Goal: Task Accomplishment & Management: Use online tool/utility

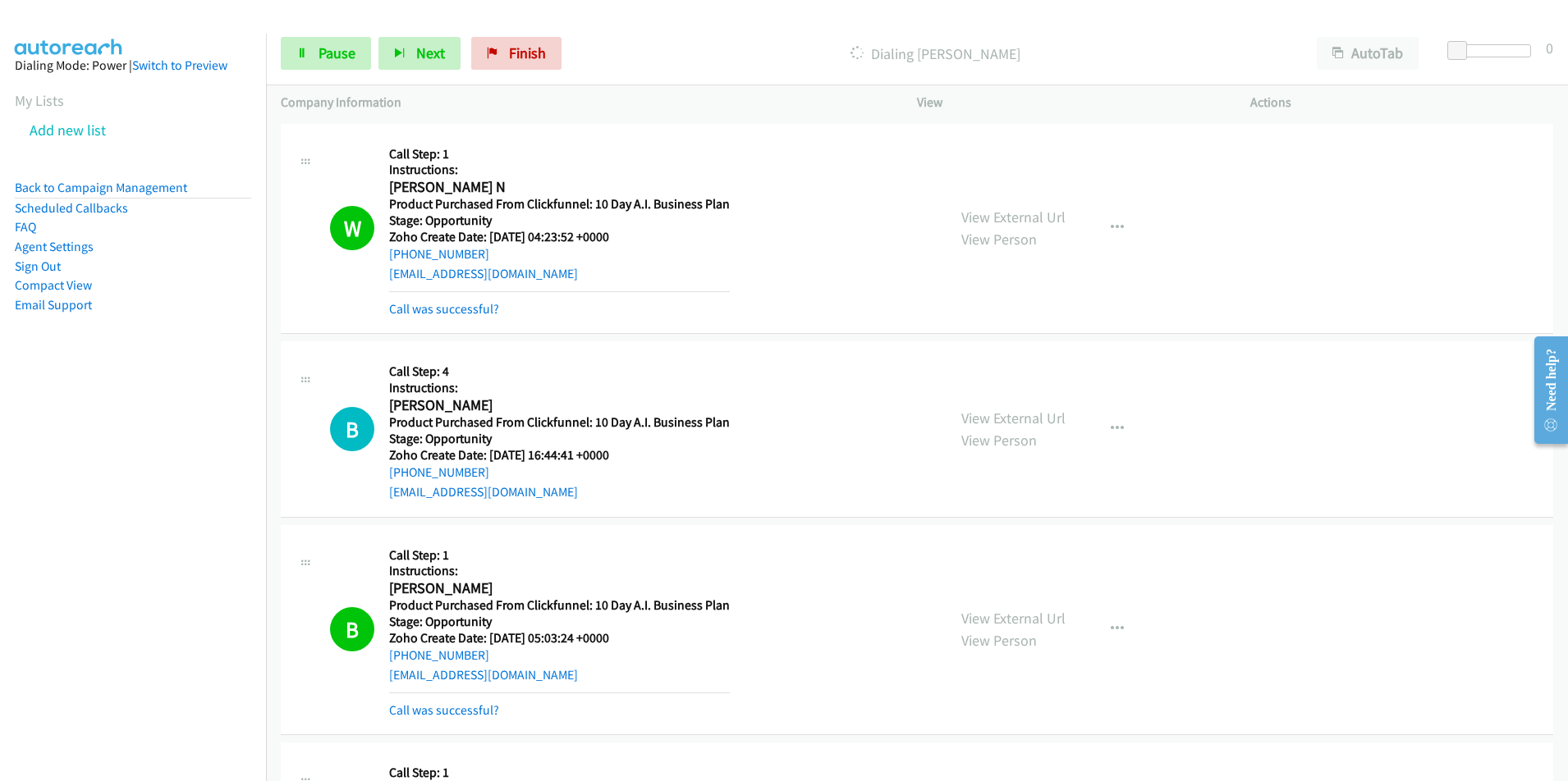
scroll to position [9596, 0]
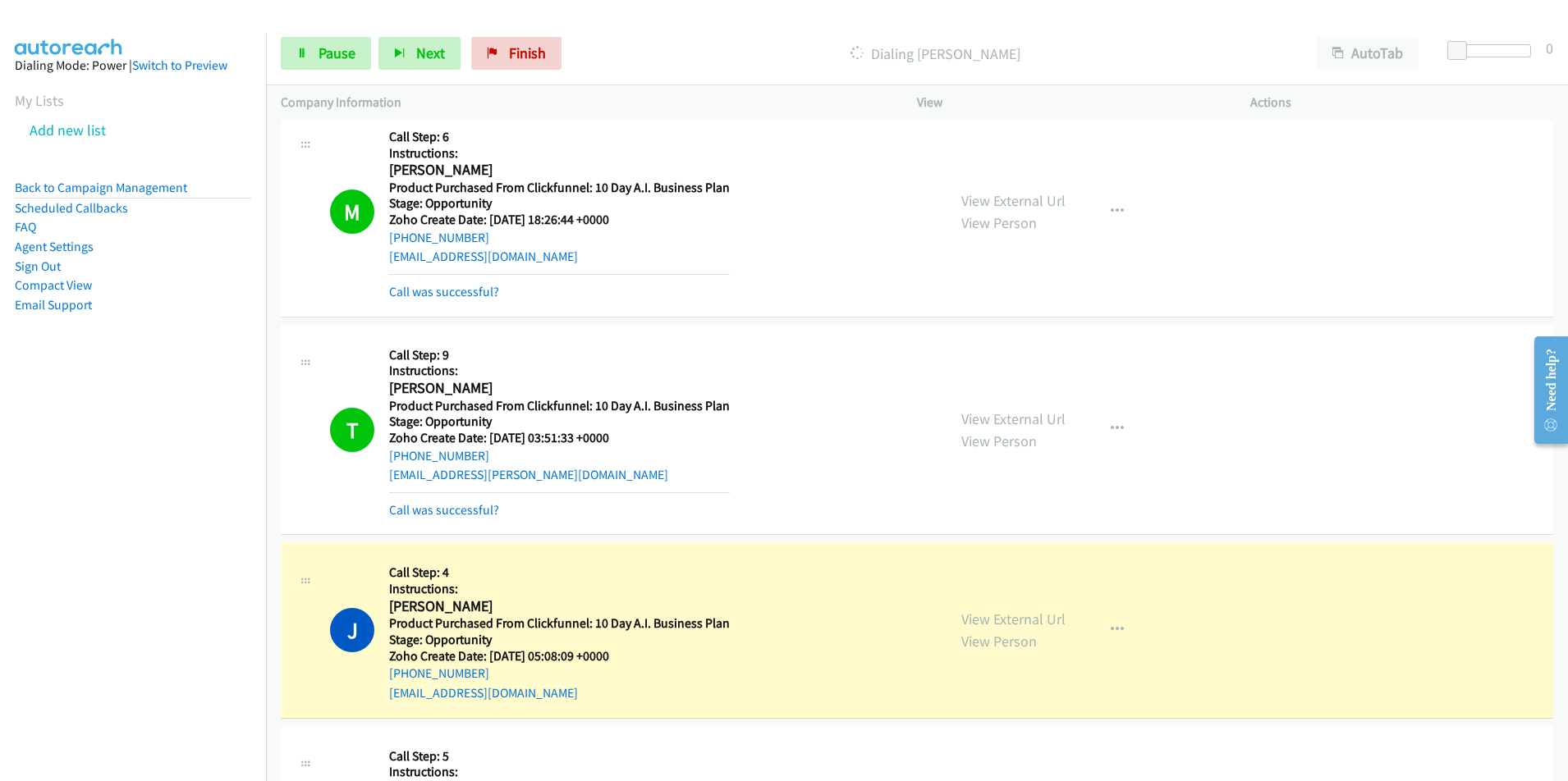
click at [535, 694] on div "[EMAIL_ADDRESS][DOMAIN_NAME]" at bounding box center [559, 693] width 341 height 19
click at [380, 698] on div "J Callback Scheduled Call Step: 4 Instructions: [PERSON_NAME] America/[GEOGRAPH…" at bounding box center [630, 629] width 601 height 145
copy link "[EMAIL_ADDRESS][DOMAIN_NAME]"
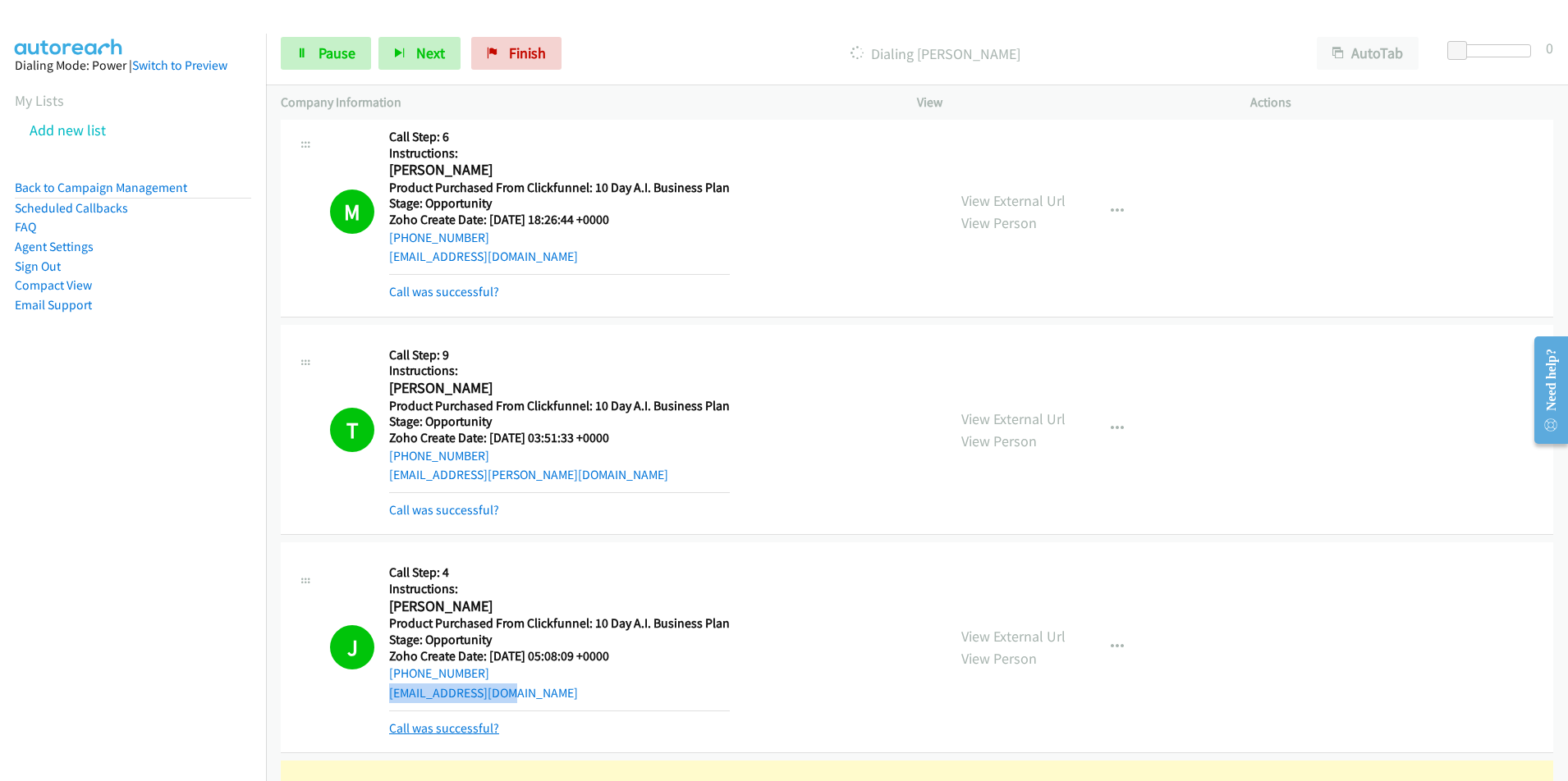
click at [468, 727] on link "Call was successful?" at bounding box center [443, 728] width 110 height 16
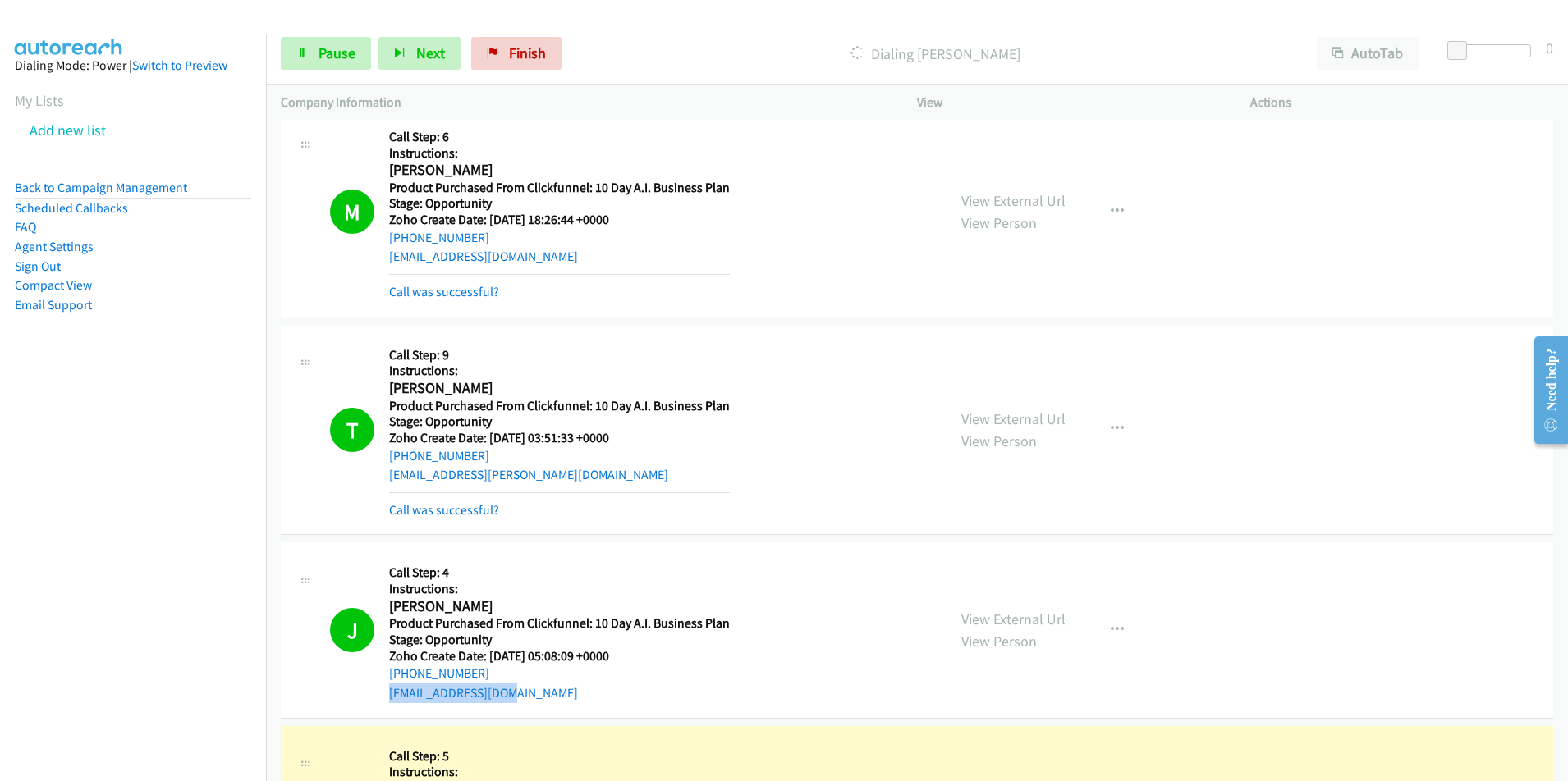
scroll to position [9803, 0]
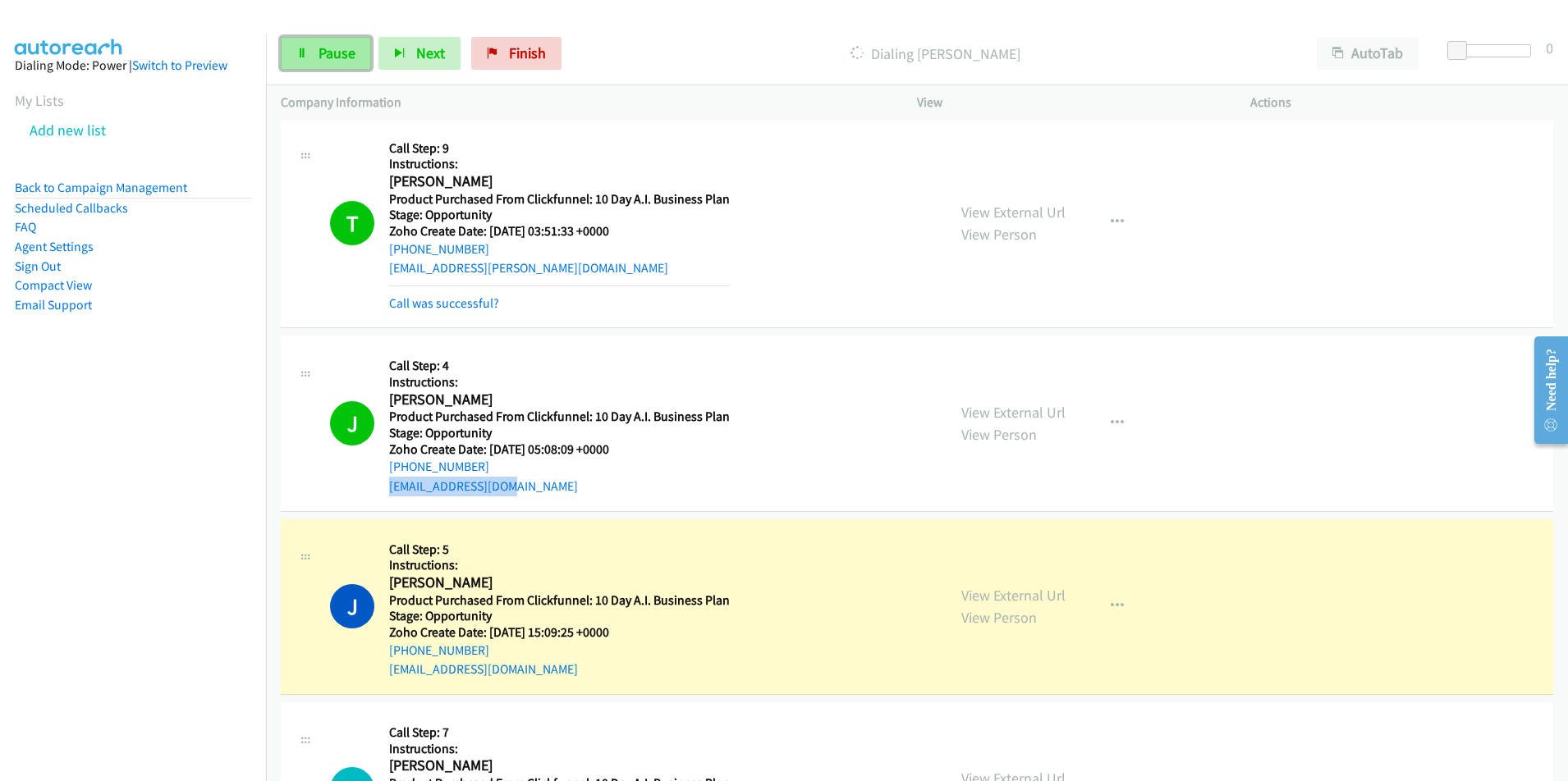
click at [334, 68] on link "Pause" at bounding box center [326, 53] width 90 height 32
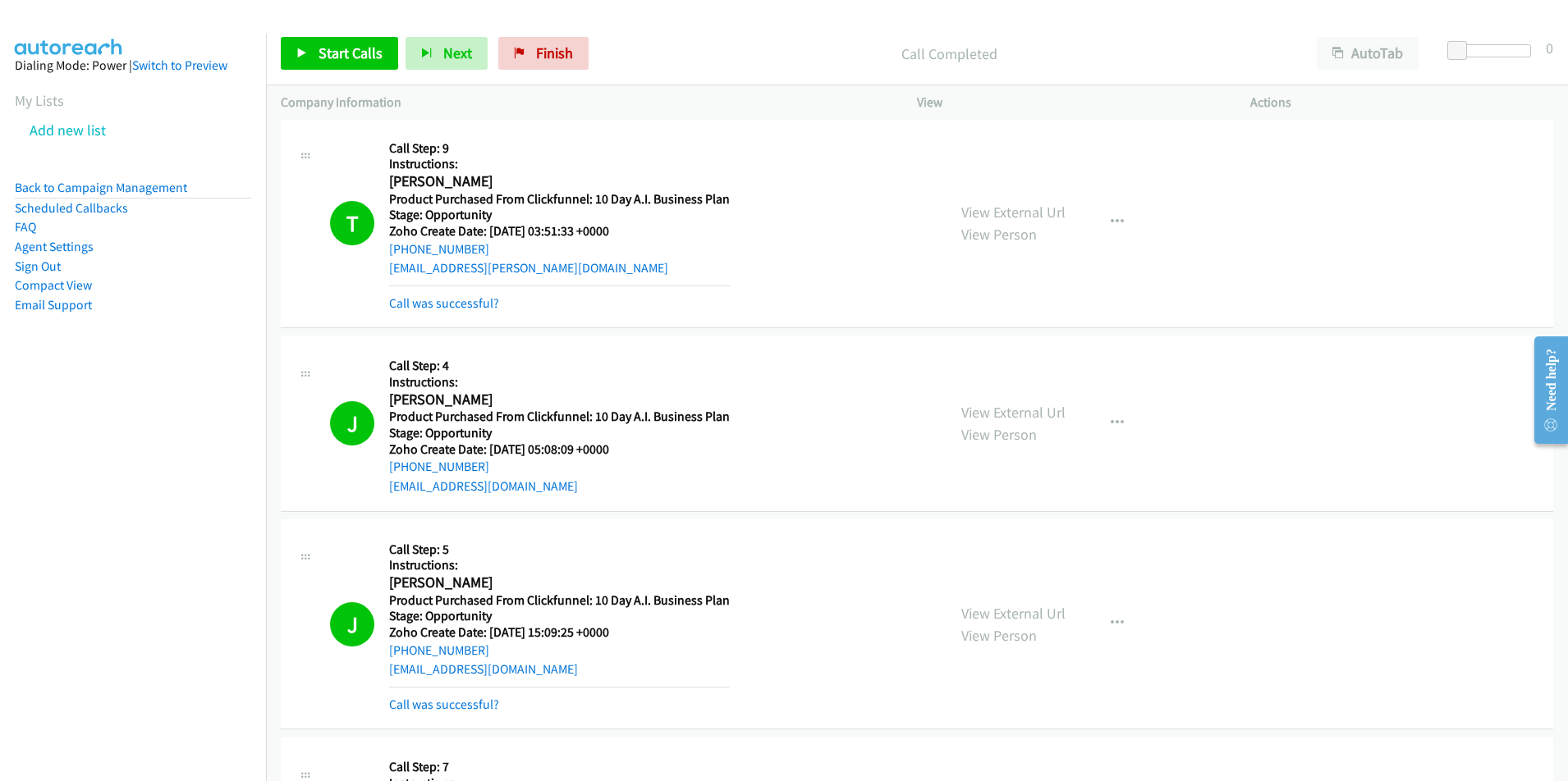
click at [490, 467] on div "[PHONE_NUMBER]" at bounding box center [559, 467] width 341 height 19
click at [381, 470] on div "J Callback Scheduled Call Step: 4 Instructions: [PERSON_NAME] America/[GEOGRAPH…" at bounding box center [630, 422] width 601 height 145
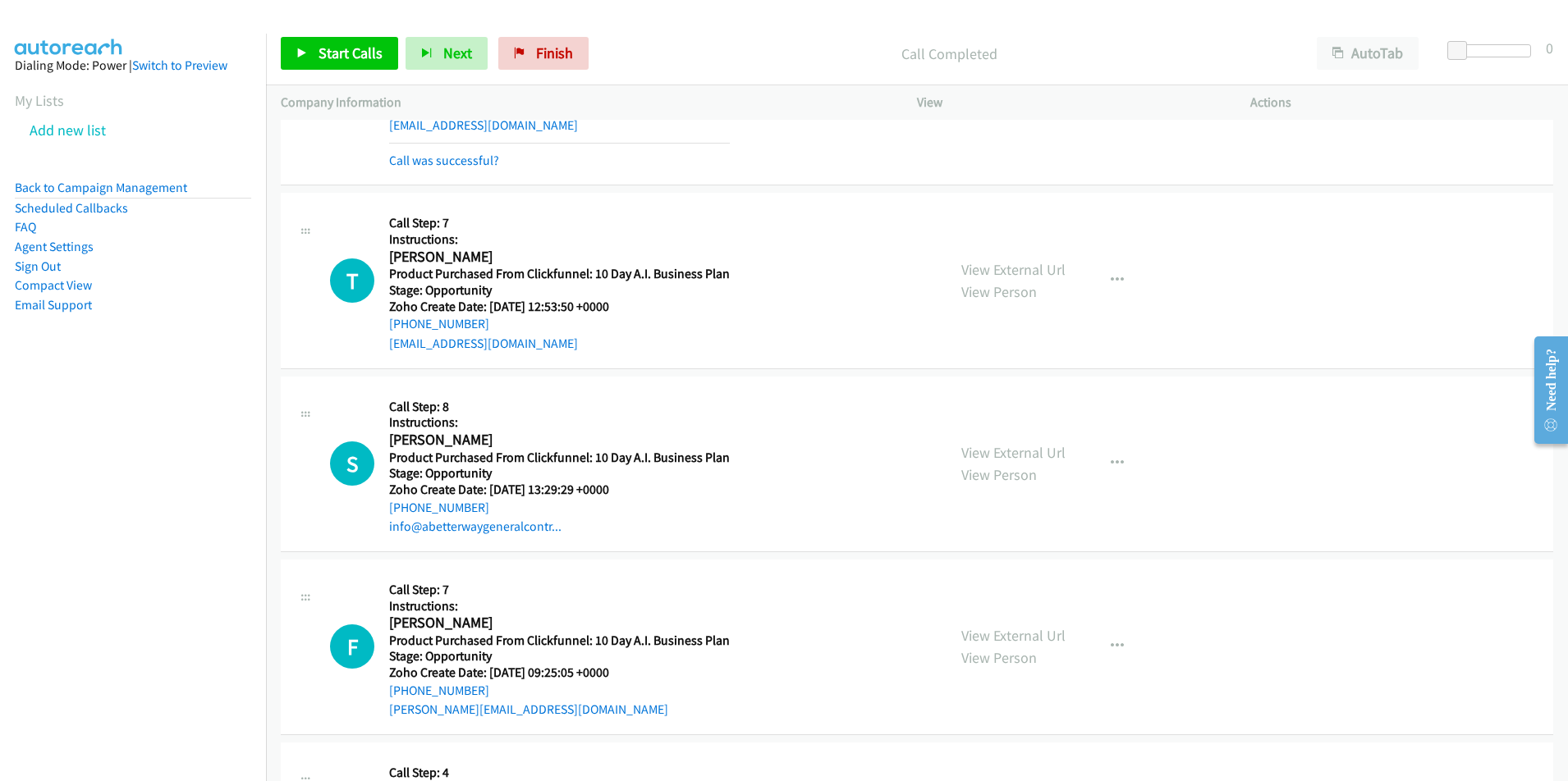
scroll to position [10165, 0]
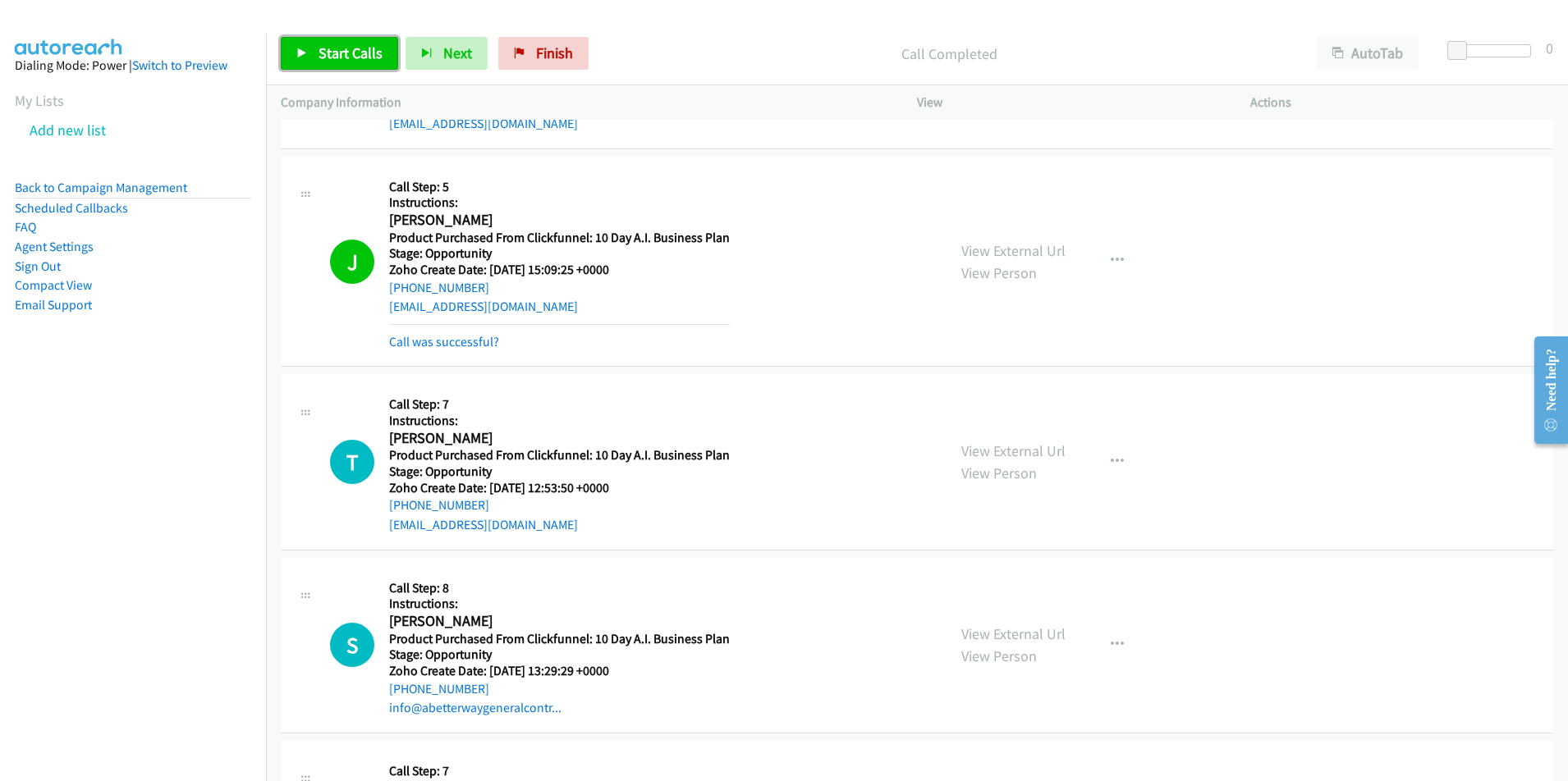
click at [349, 54] on span "Start Calls" at bounding box center [350, 54] width 64 height 19
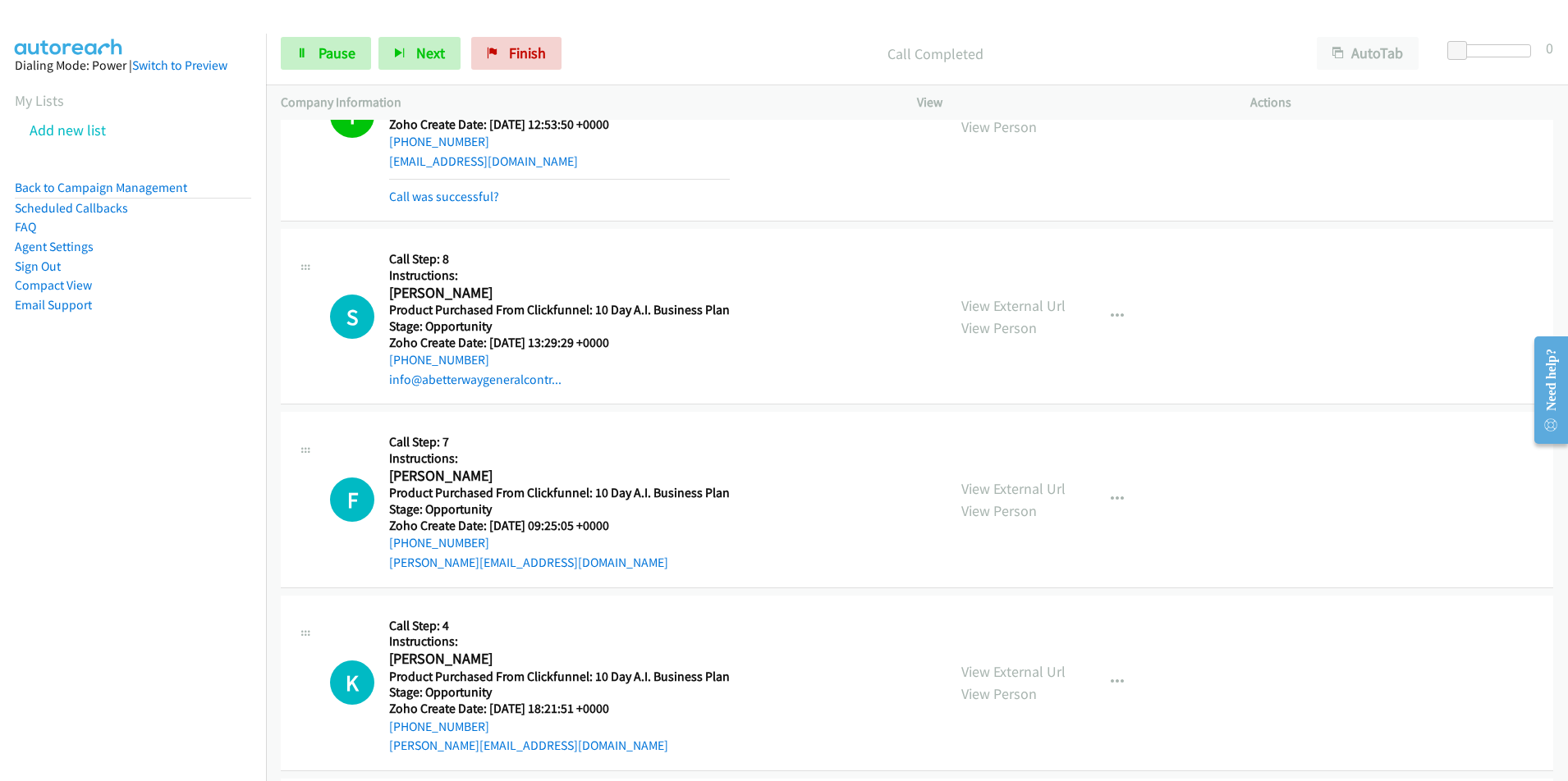
scroll to position [10559, 0]
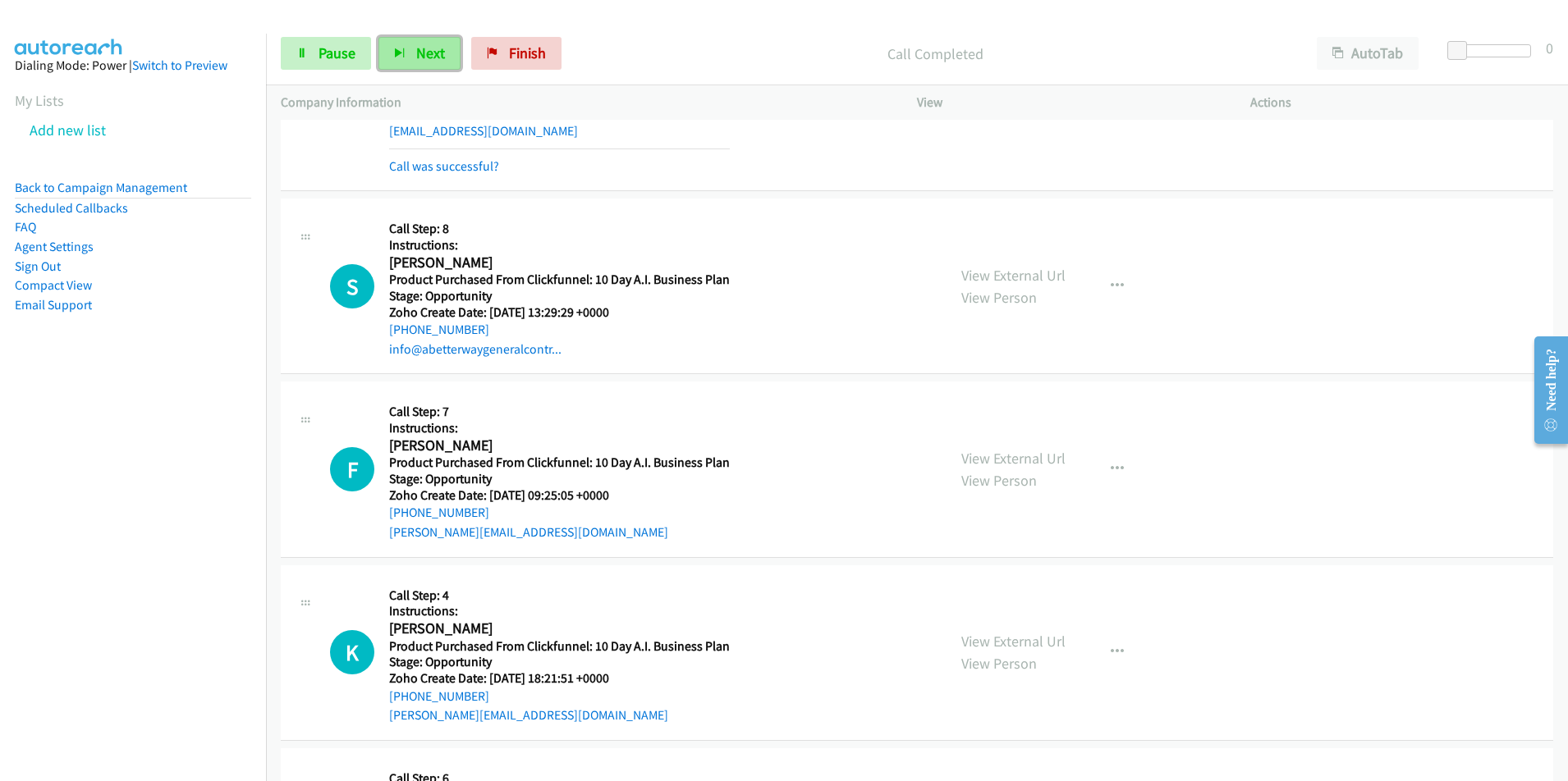
click at [424, 48] on span "Next" at bounding box center [430, 54] width 29 height 19
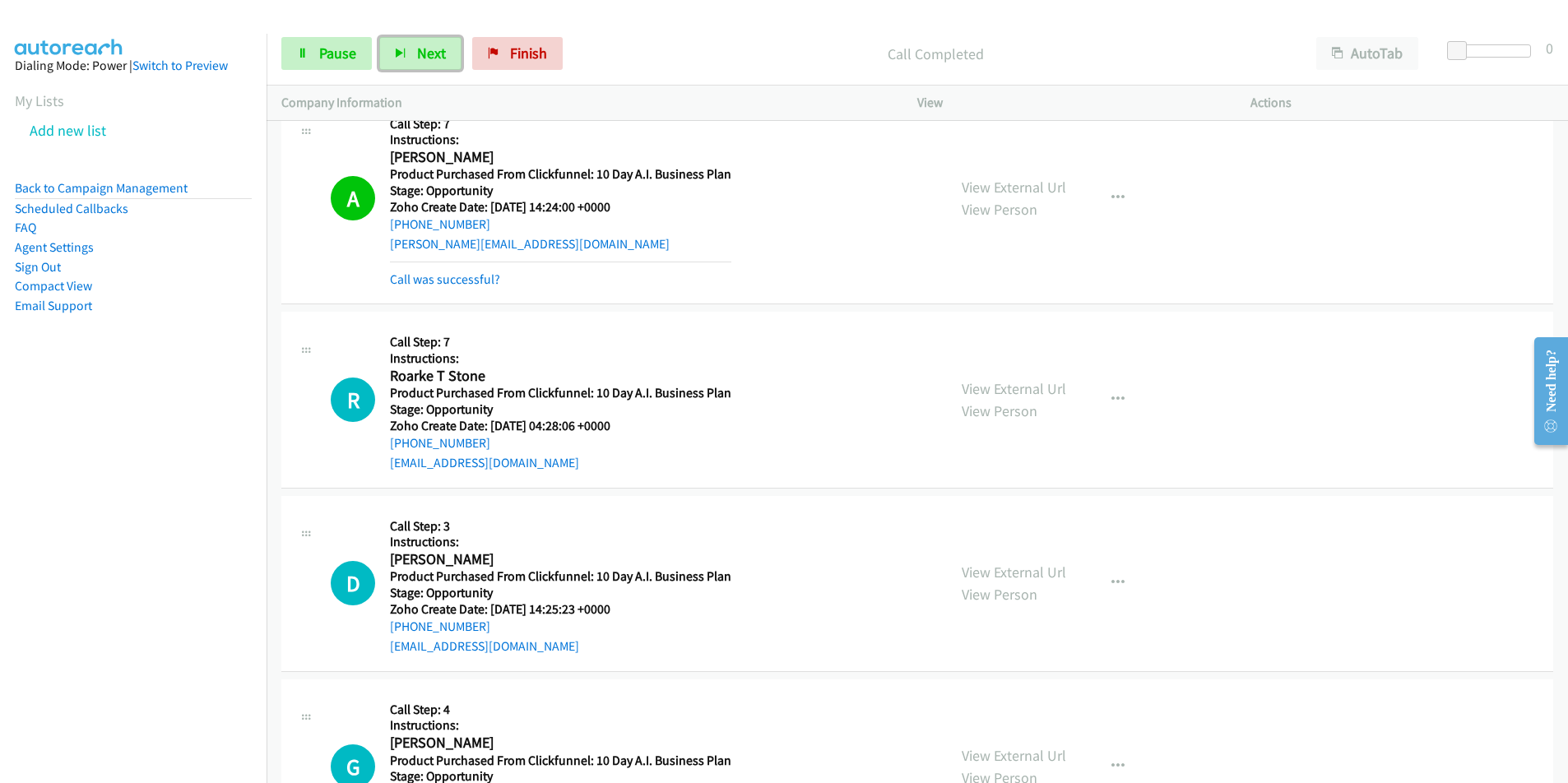
scroll to position [11475, 0]
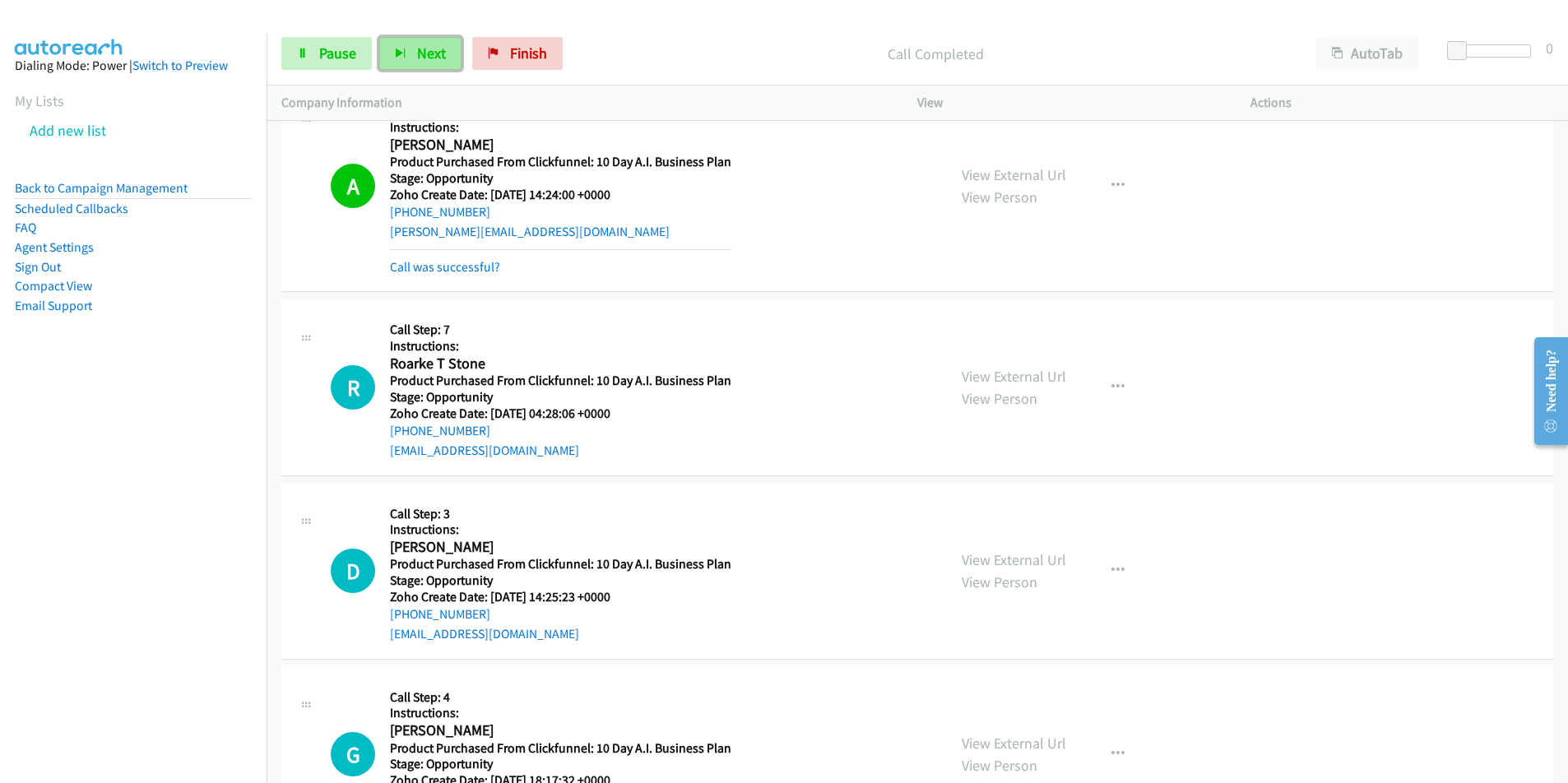
click at [414, 58] on button "Next" at bounding box center [420, 53] width 82 height 33
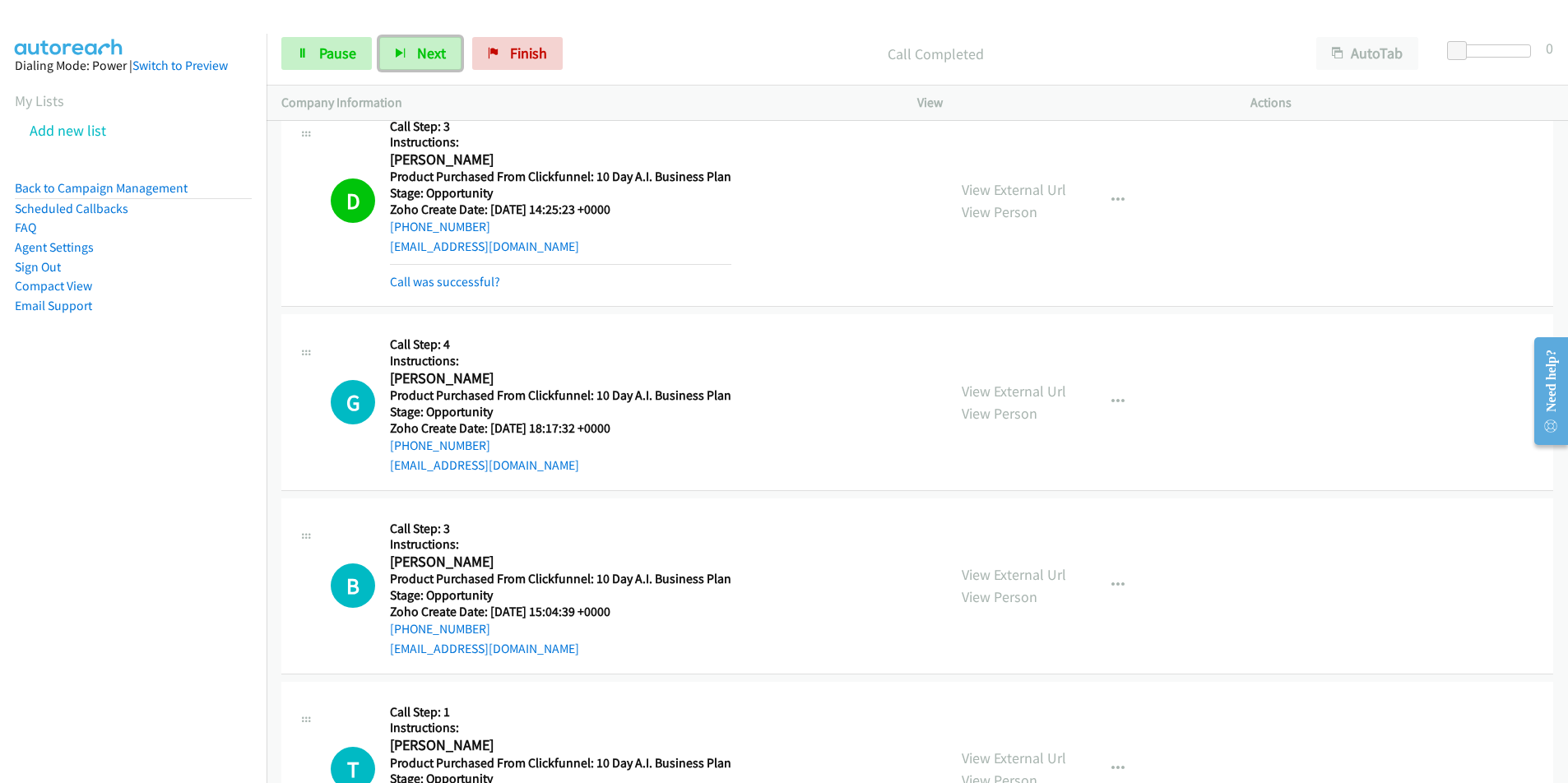
scroll to position [11869, 0]
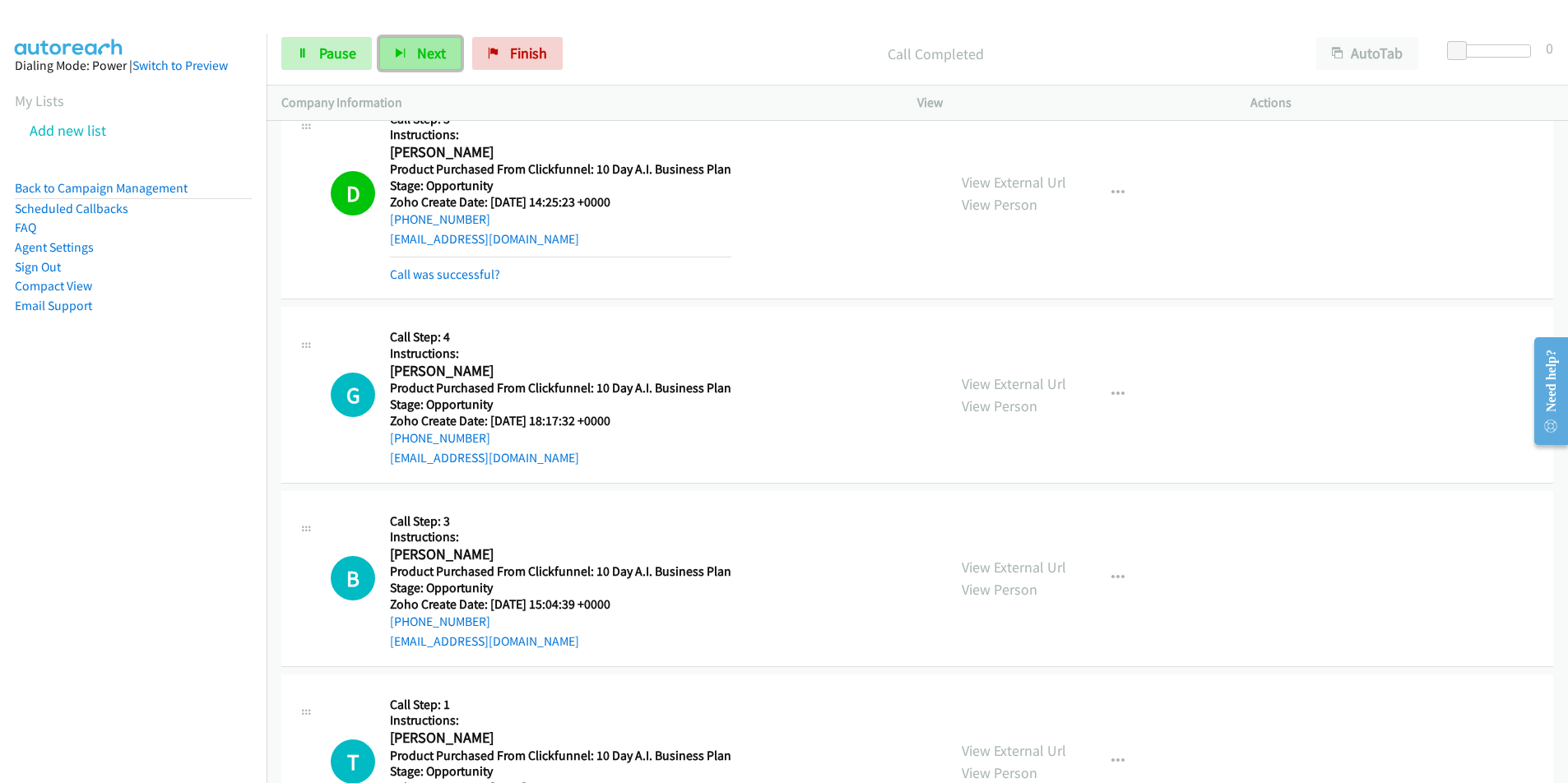
click at [428, 62] on span "Next" at bounding box center [431, 54] width 29 height 19
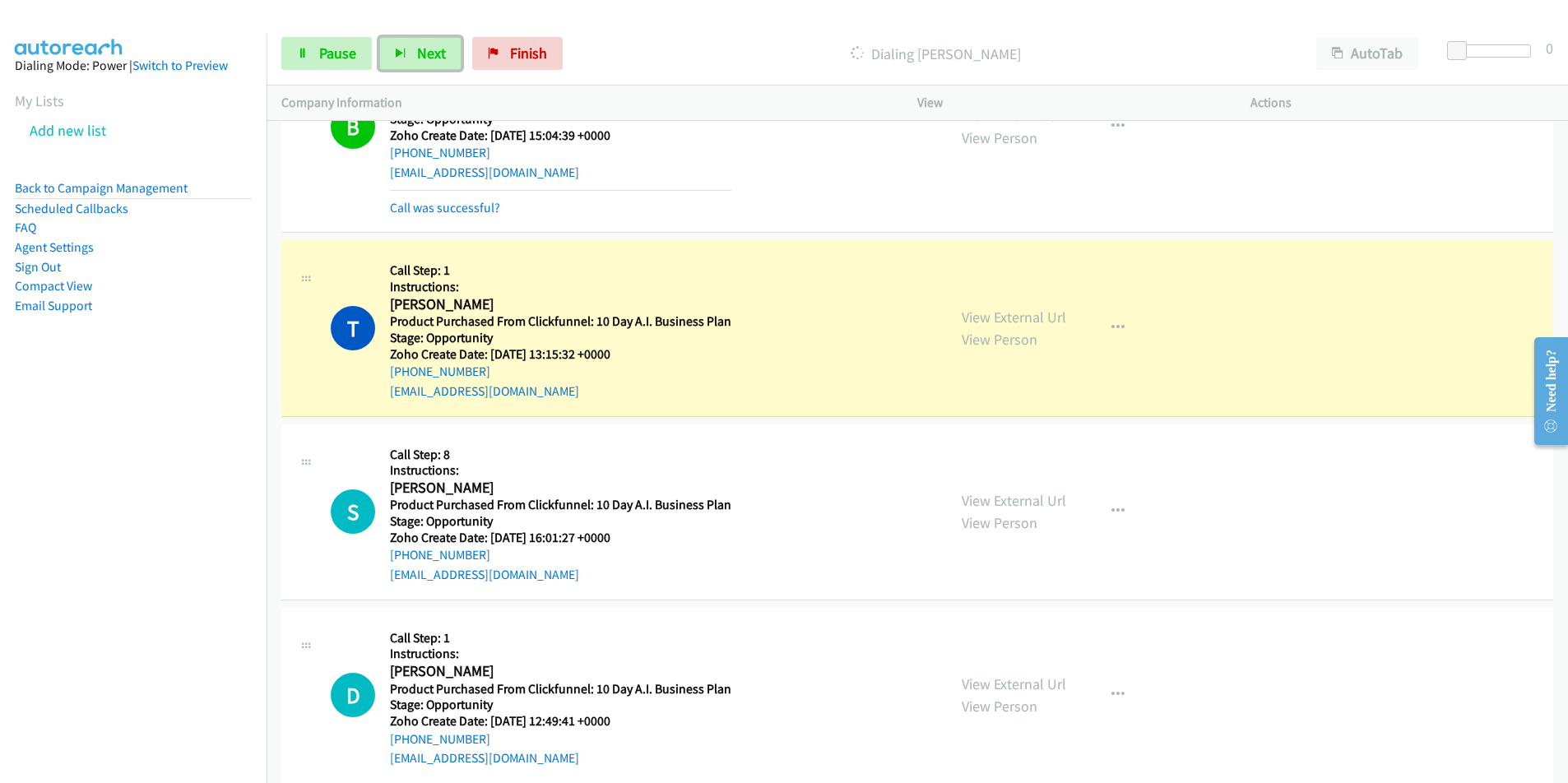
scroll to position [12363, 0]
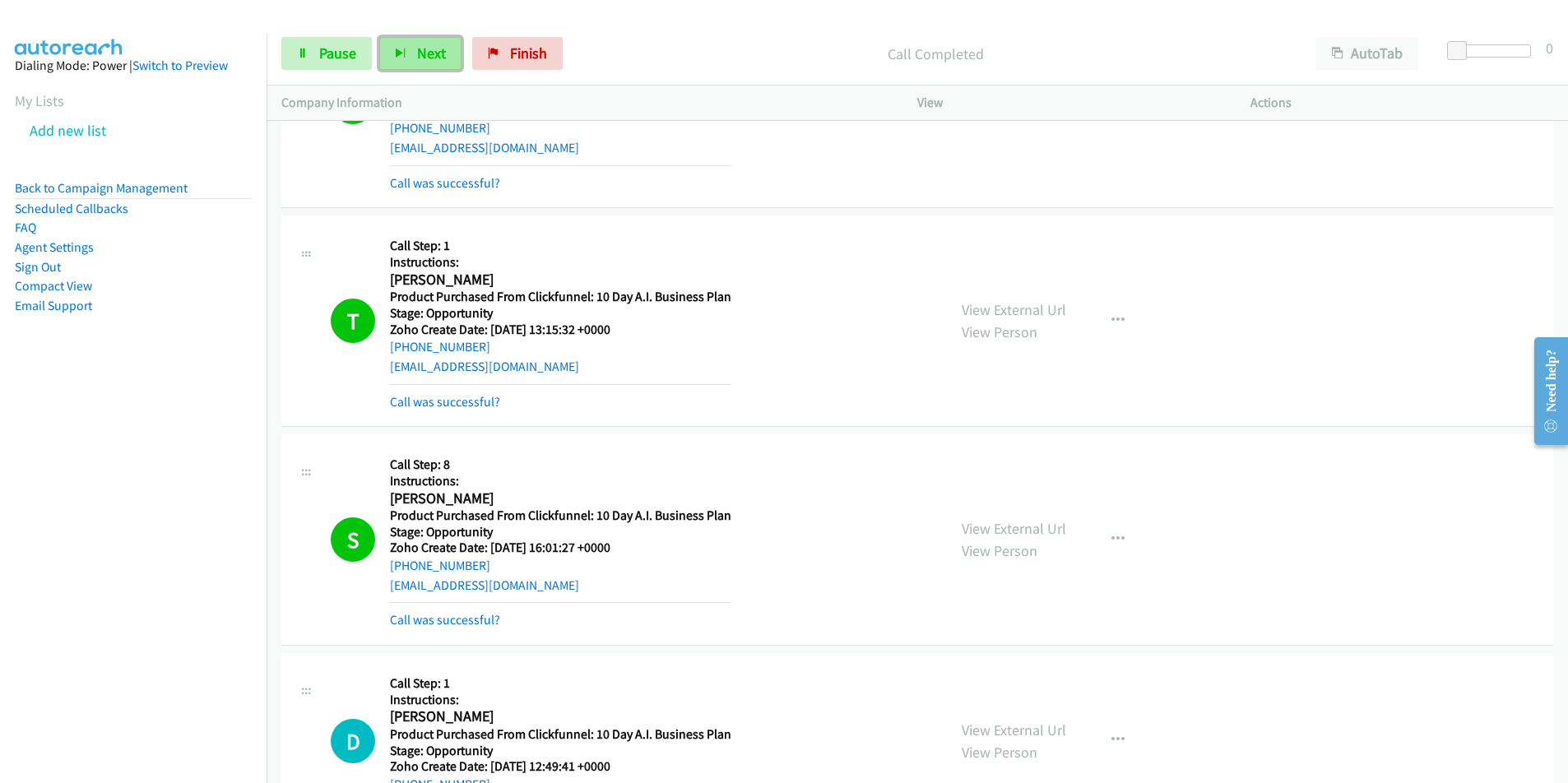
click at [439, 52] on span "Next" at bounding box center [431, 54] width 29 height 19
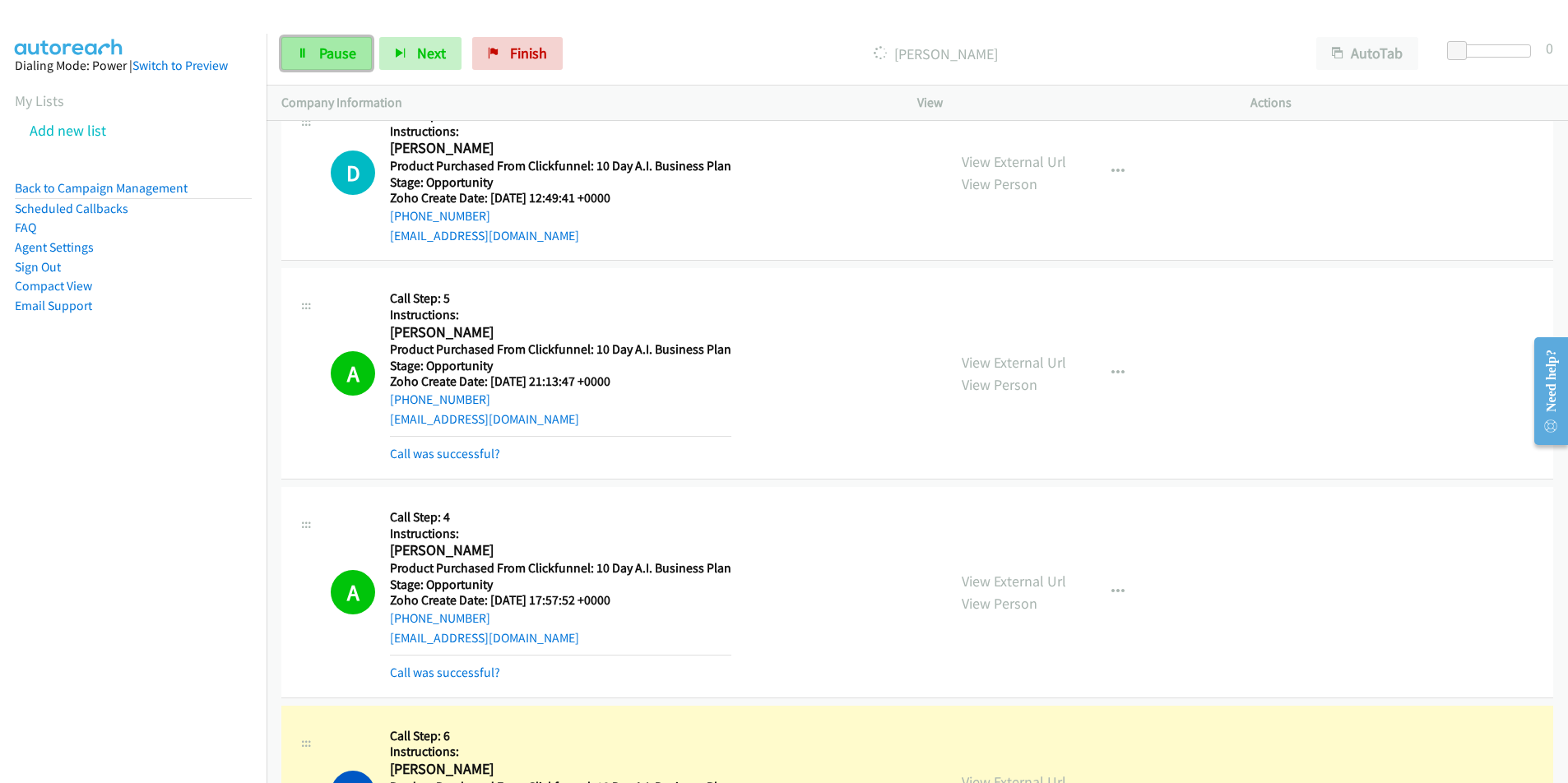
click at [331, 53] on span "Pause" at bounding box center [338, 54] width 37 height 19
